Goal: Information Seeking & Learning: Learn about a topic

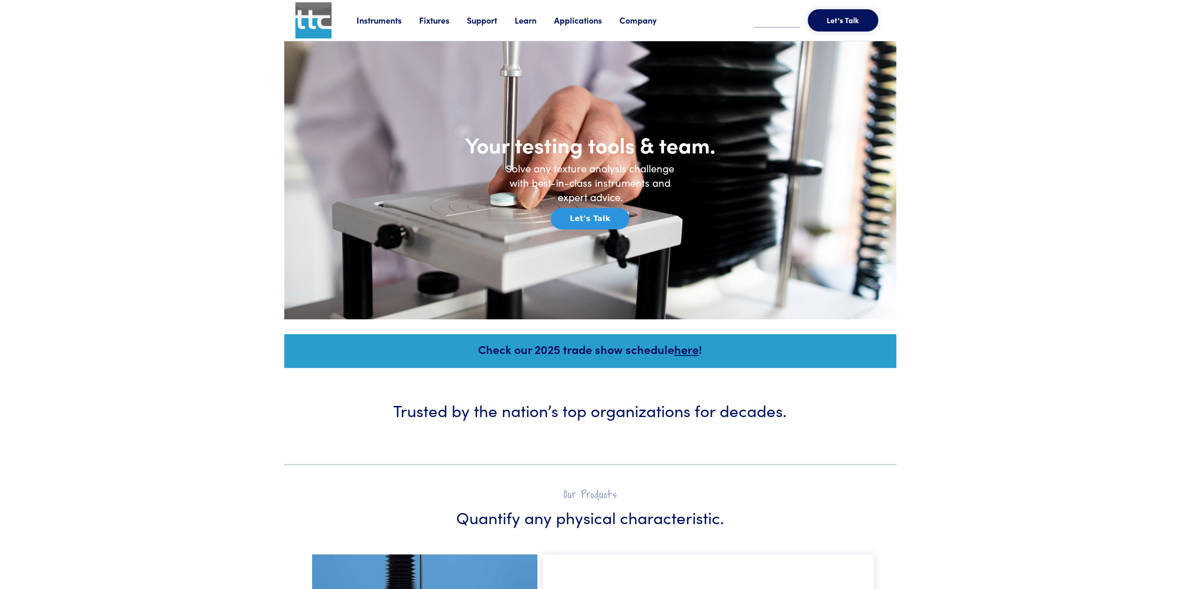
click at [586, 21] on link "Applications" at bounding box center [586, 20] width 65 height 12
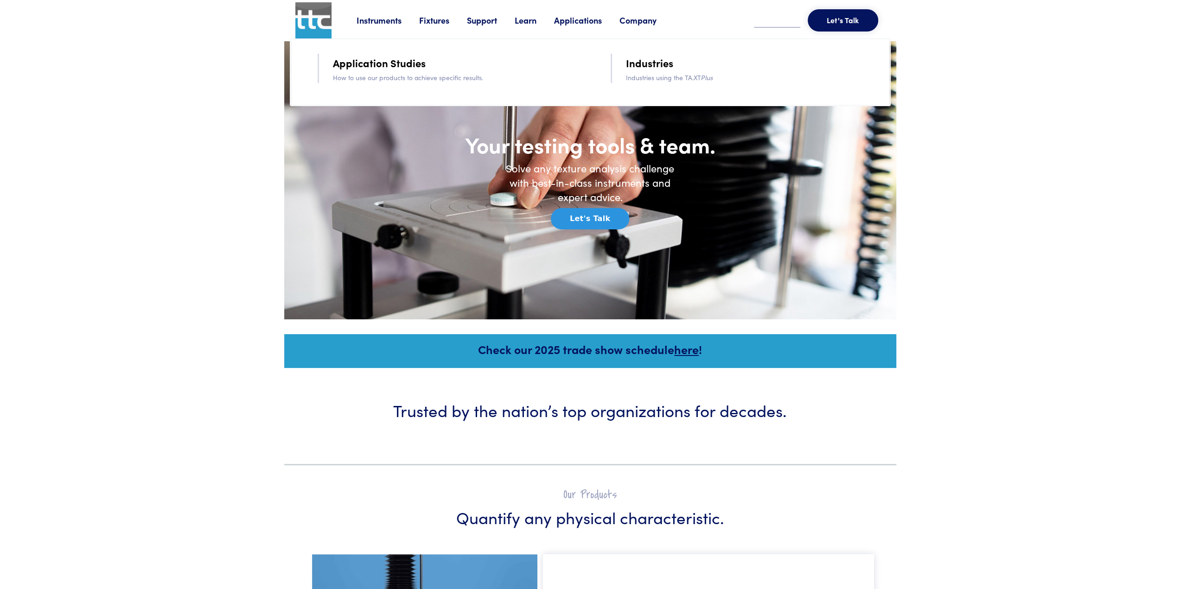
click at [368, 60] on link "Application Studies" at bounding box center [379, 63] width 93 height 16
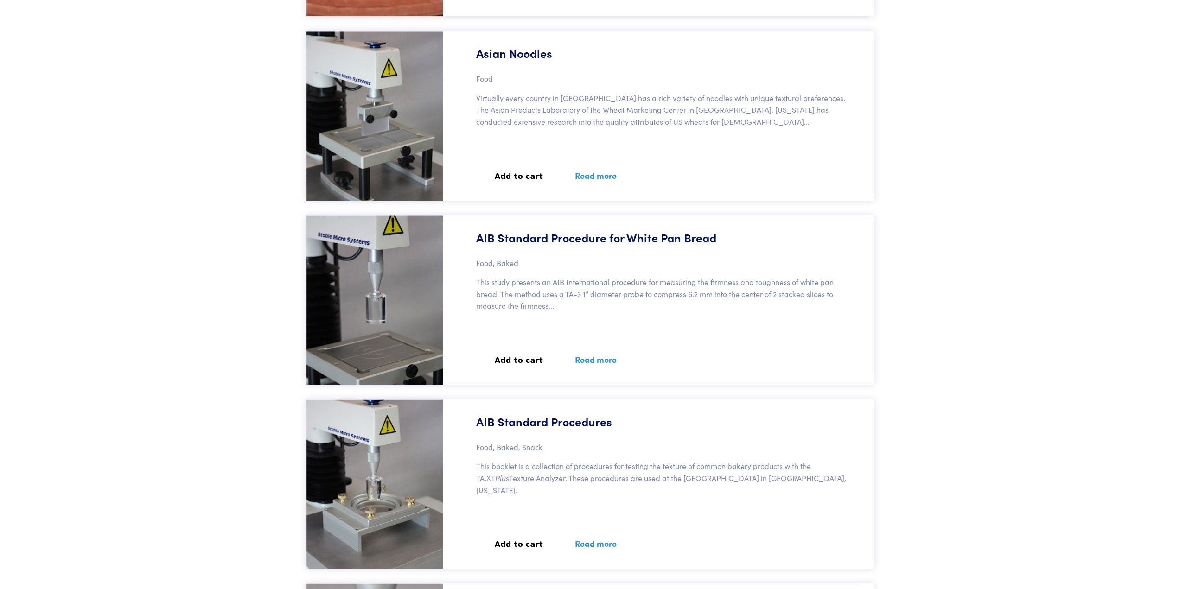
scroll to position [43433, 0]
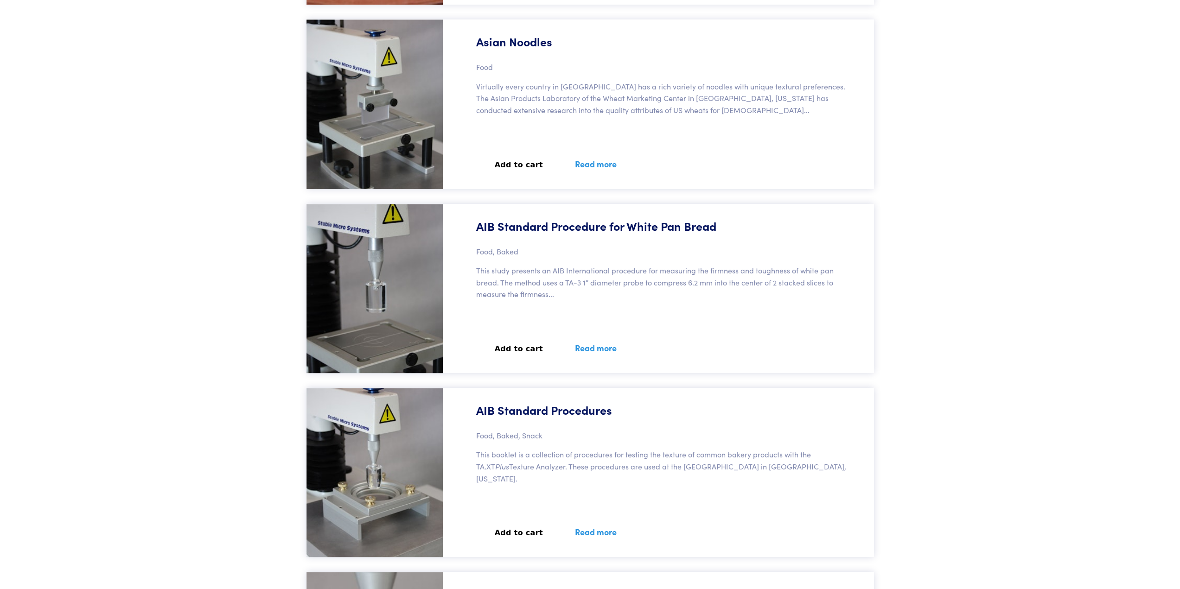
click at [591, 531] on link "Read more" at bounding box center [596, 532] width 64 height 34
